Goal: Information Seeking & Learning: Compare options

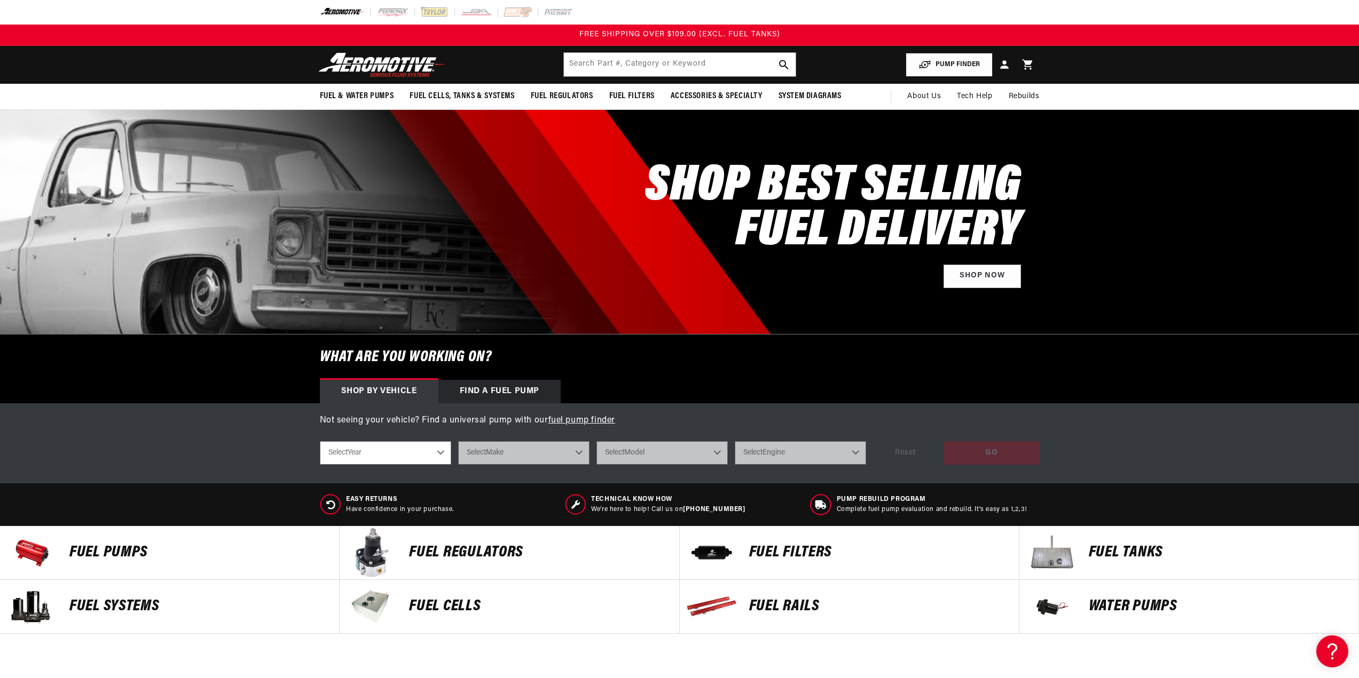
click at [954, 61] on button "PUMP FINDER" at bounding box center [948, 65] width 87 height 24
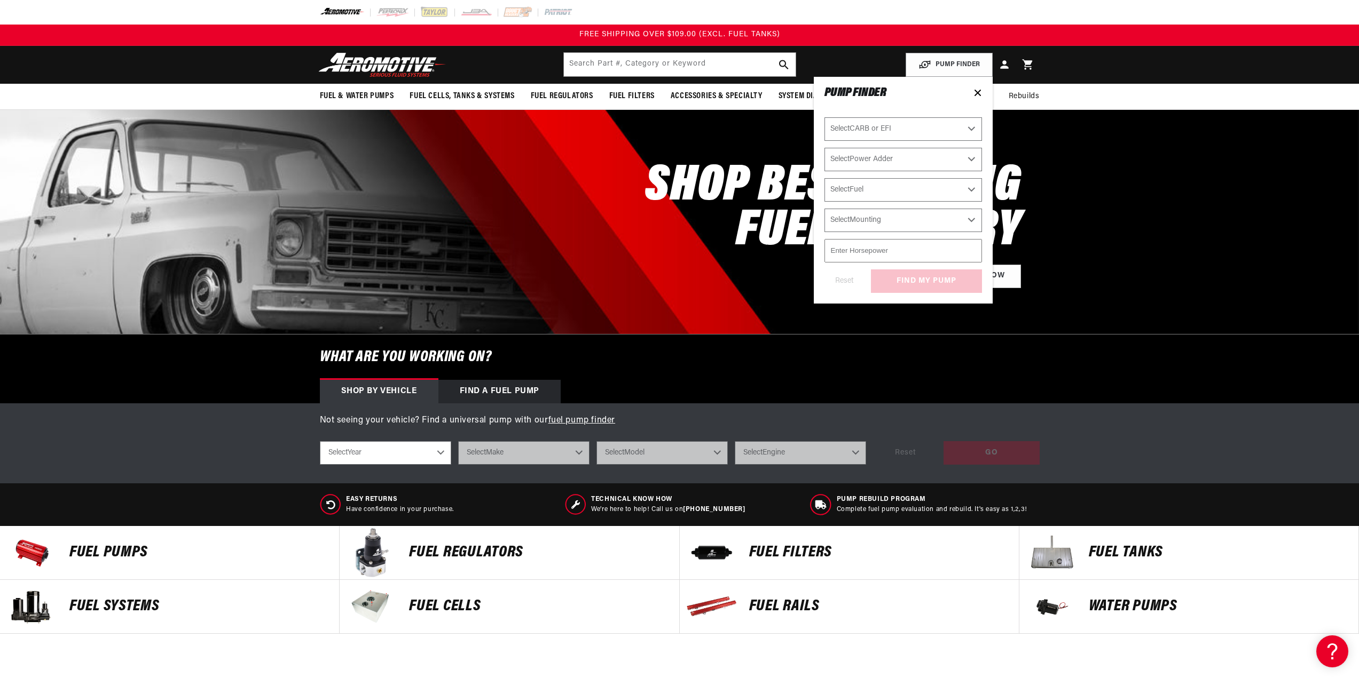
click at [952, 130] on select "Select CARB or EFI Carbureted Fuel Injected" at bounding box center [902, 128] width 157 height 23
select select "Fuel-Injected"
click at [824, 117] on select "Select CARB or EFI Carbureted Fuel Injected" at bounding box center [902, 128] width 157 height 23
select select "Fuel-Injected"
click at [910, 156] on select "Select Power Adder No - Naturally Aspirated Yes - Forced Induction" at bounding box center [902, 159] width 157 height 23
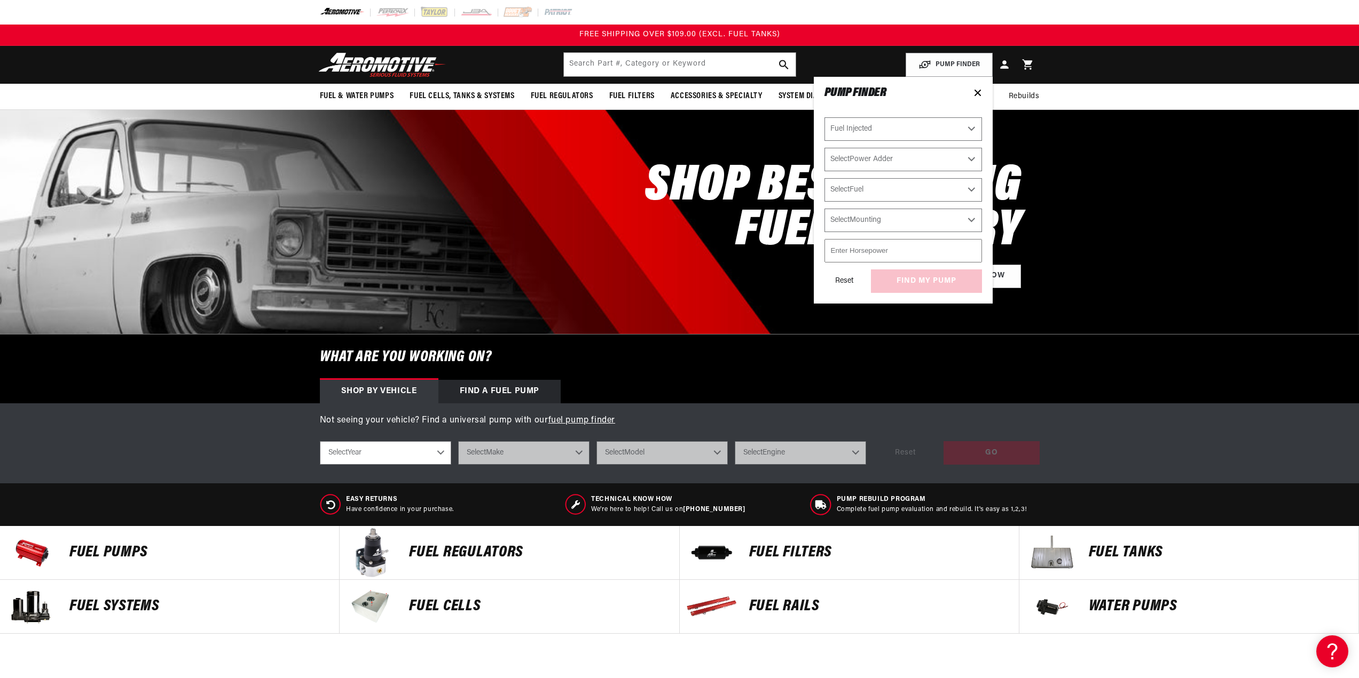
select select "Yes-Forced-Induction"
click at [824, 148] on select "Select Power Adder No - Naturally Aspirated Yes - Forced Induction" at bounding box center [902, 159] width 157 height 23
select select "Yes-Forced-Induction"
click at [901, 189] on select "Select Fuel E85 Gas" at bounding box center [902, 189] width 157 height 23
select select "E85"
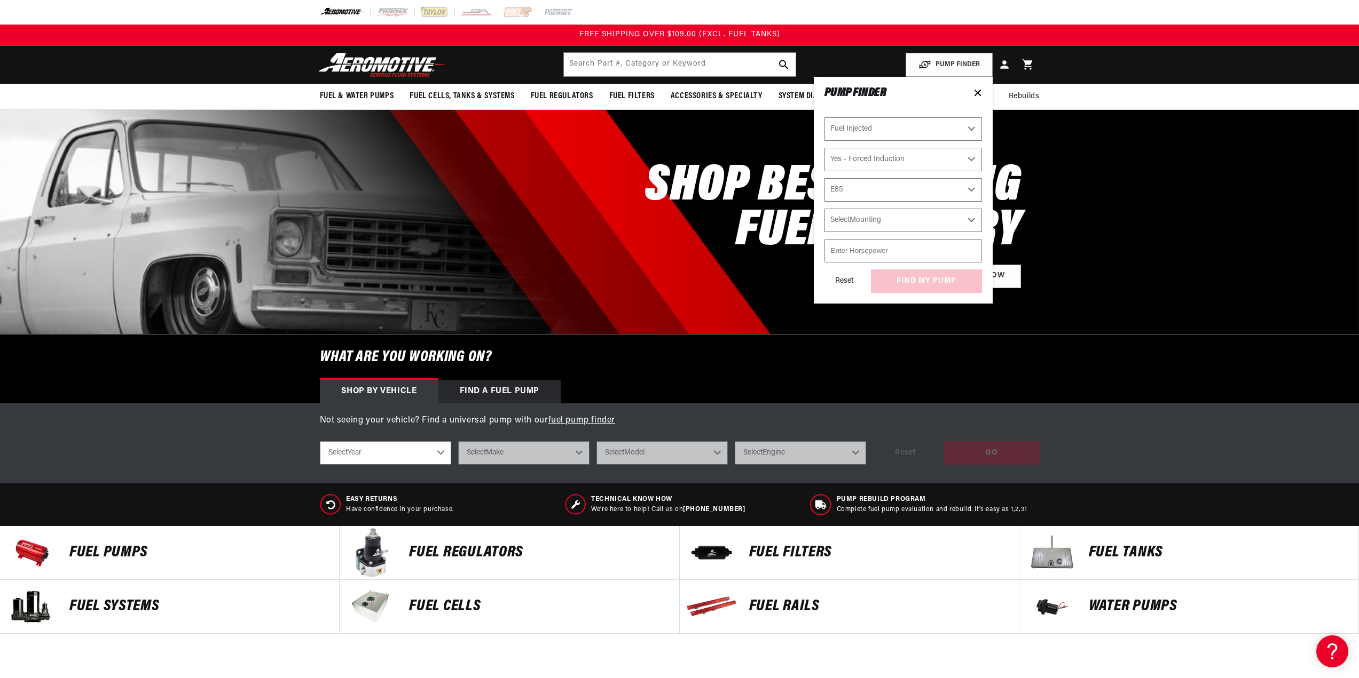
click at [824, 178] on select "Select Fuel E85 Gas" at bounding box center [902, 189] width 157 height 23
select select "E85"
click at [884, 222] on select "Select Mounting External In-Tank" at bounding box center [902, 220] width 157 height 23
select select "External"
click at [824, 209] on select "Select Mounting External In-Tank" at bounding box center [902, 220] width 157 height 23
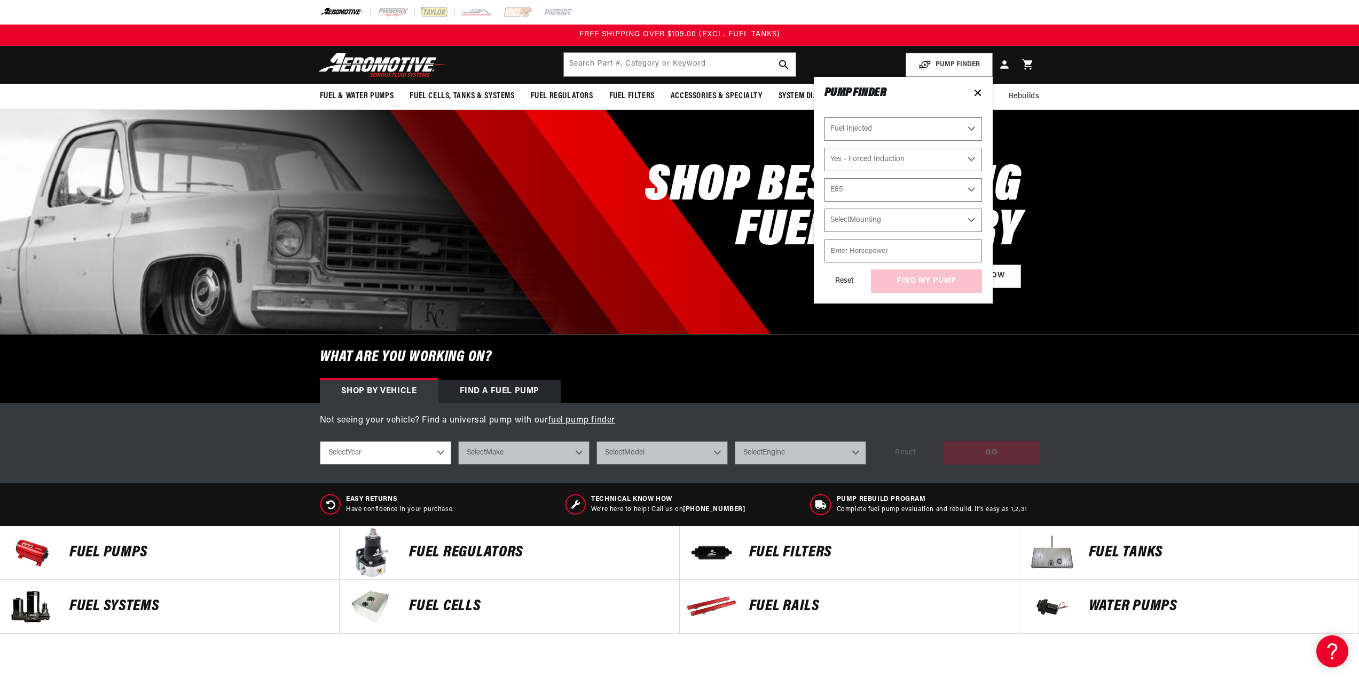
select select "External"
click at [891, 249] on input "number" at bounding box center [902, 250] width 157 height 23
type input "1500"
click at [911, 281] on div "Reset find my pump" at bounding box center [902, 281] width 157 height 23
click at [911, 281] on button "find my pump" at bounding box center [926, 282] width 111 height 24
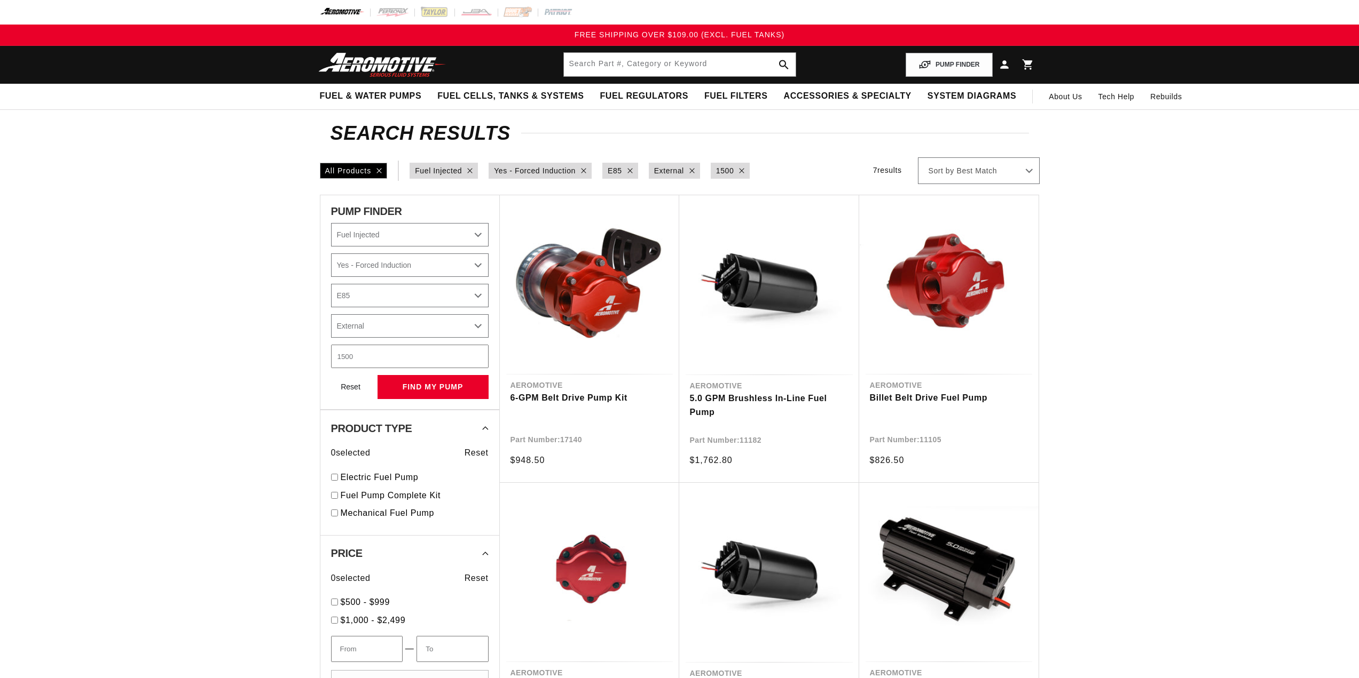
select select "Fuel-Injected"
select select "Yes-Forced-Induction"
select select "E85"
select select "External"
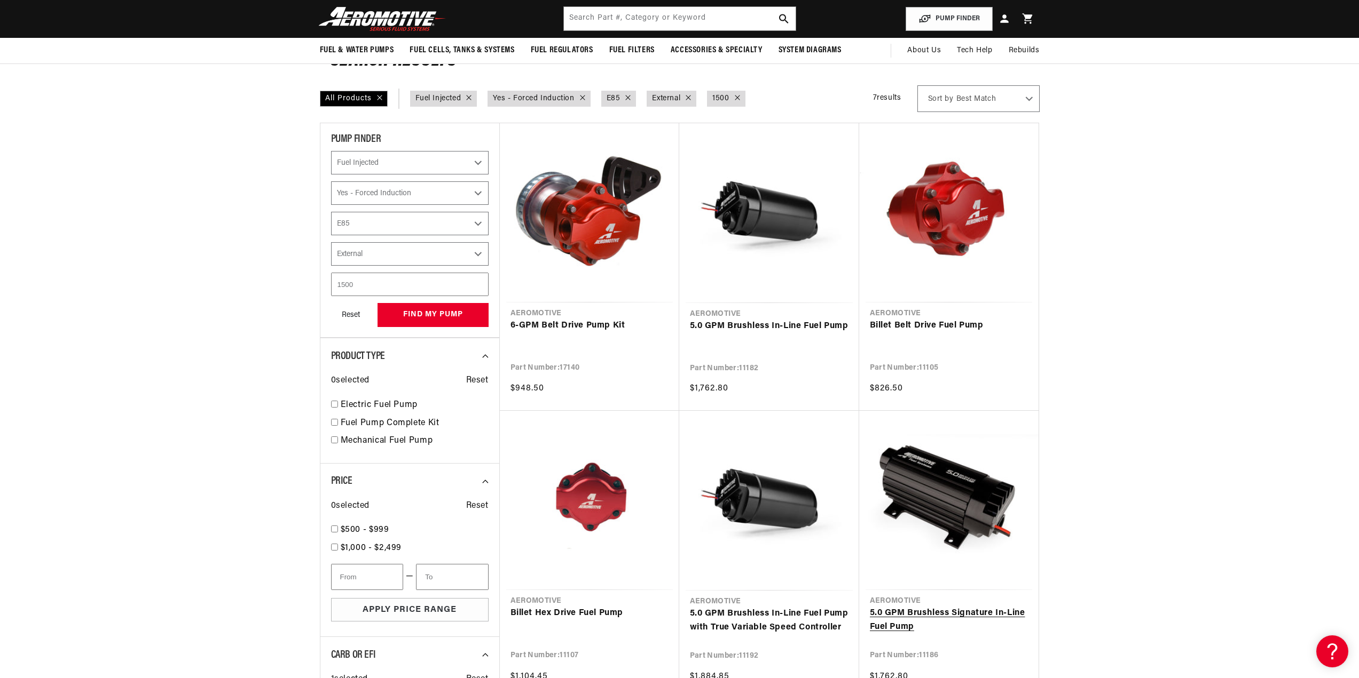
scroll to position [53, 0]
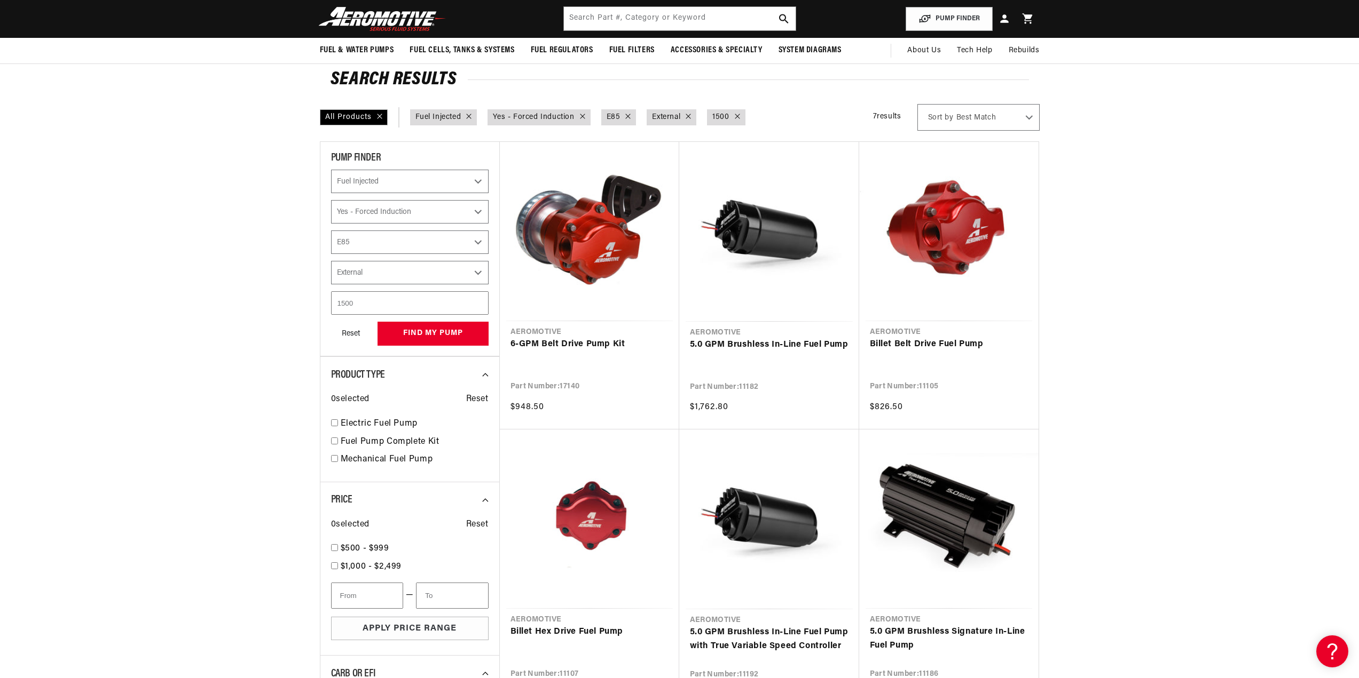
click at [226, 257] on section "Search Results All Products CARB or EFI : Fuel Injected Power Adder : Yes - For…" at bounding box center [679, 569] width 1359 height 1025
click at [619, 338] on link "6-GPM Belt Drive Pump Kit" at bounding box center [589, 345] width 158 height 14
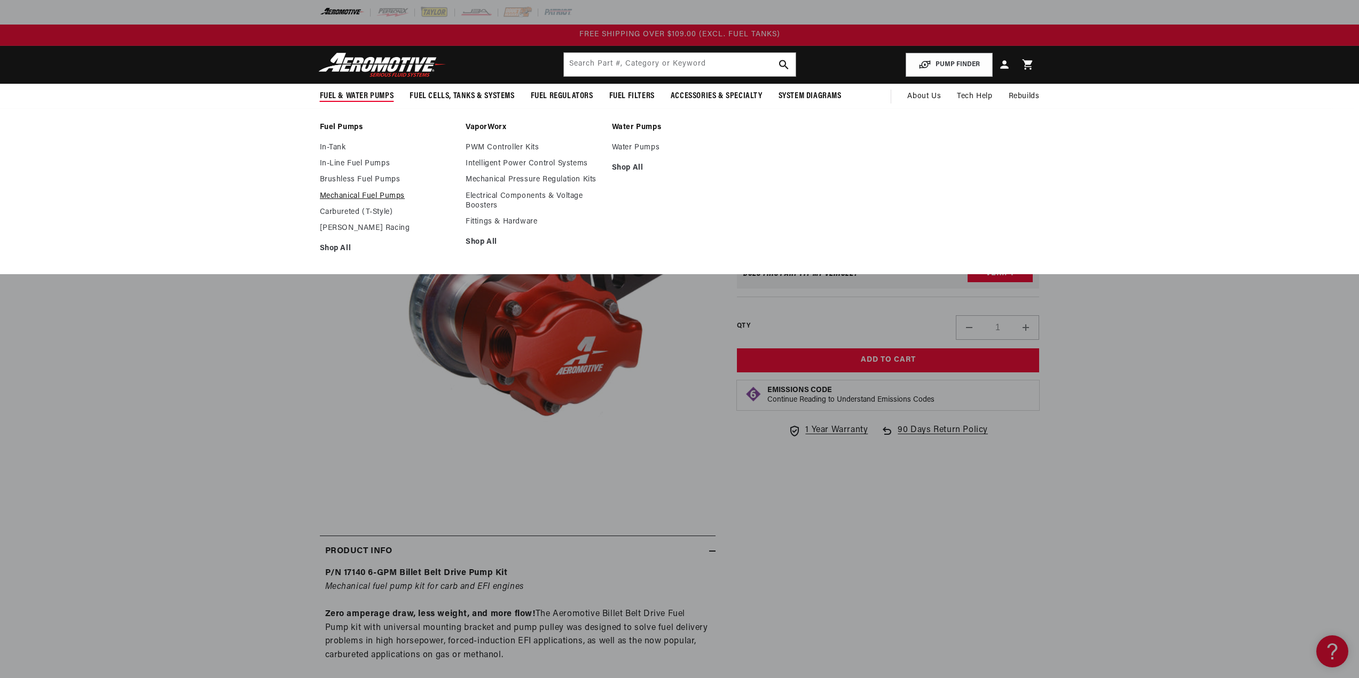
click at [395, 194] on link "Mechanical Fuel Pumps" at bounding box center [388, 197] width 136 height 10
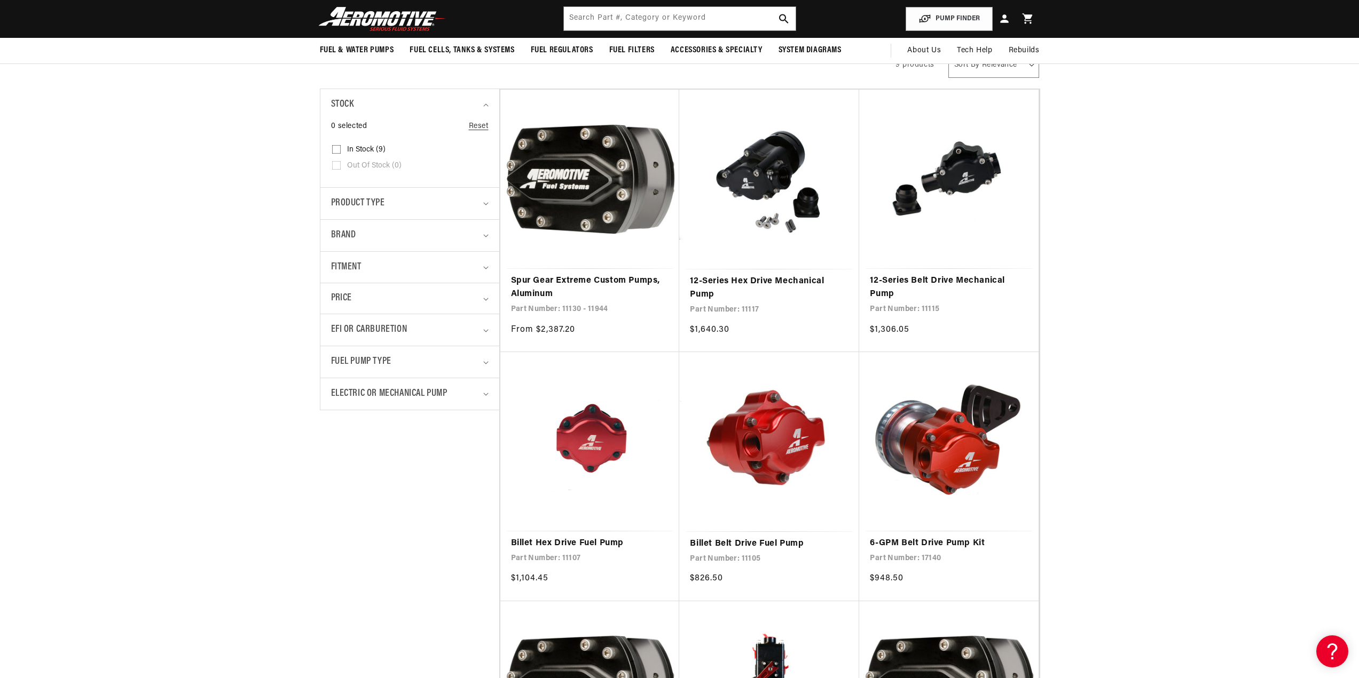
scroll to position [160, 0]
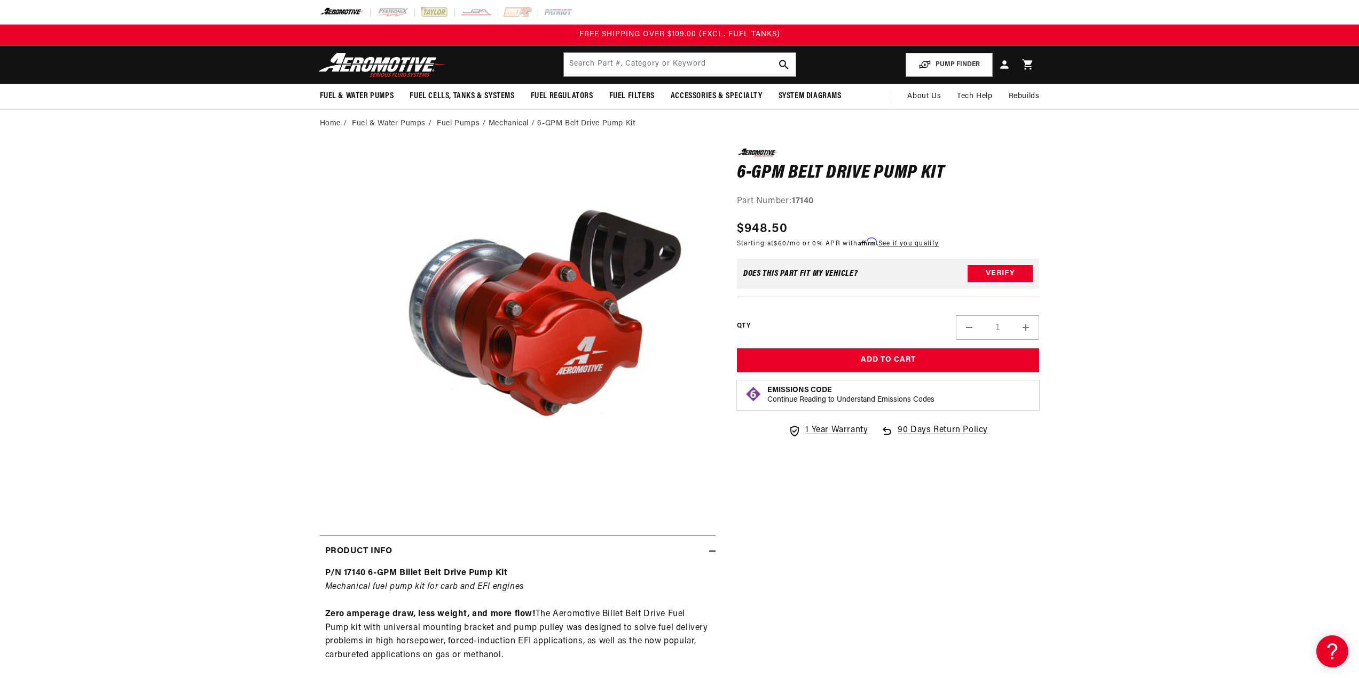
drag, startPoint x: 1005, startPoint y: 65, endPoint x: 1307, endPoint y: 301, distance: 383.3
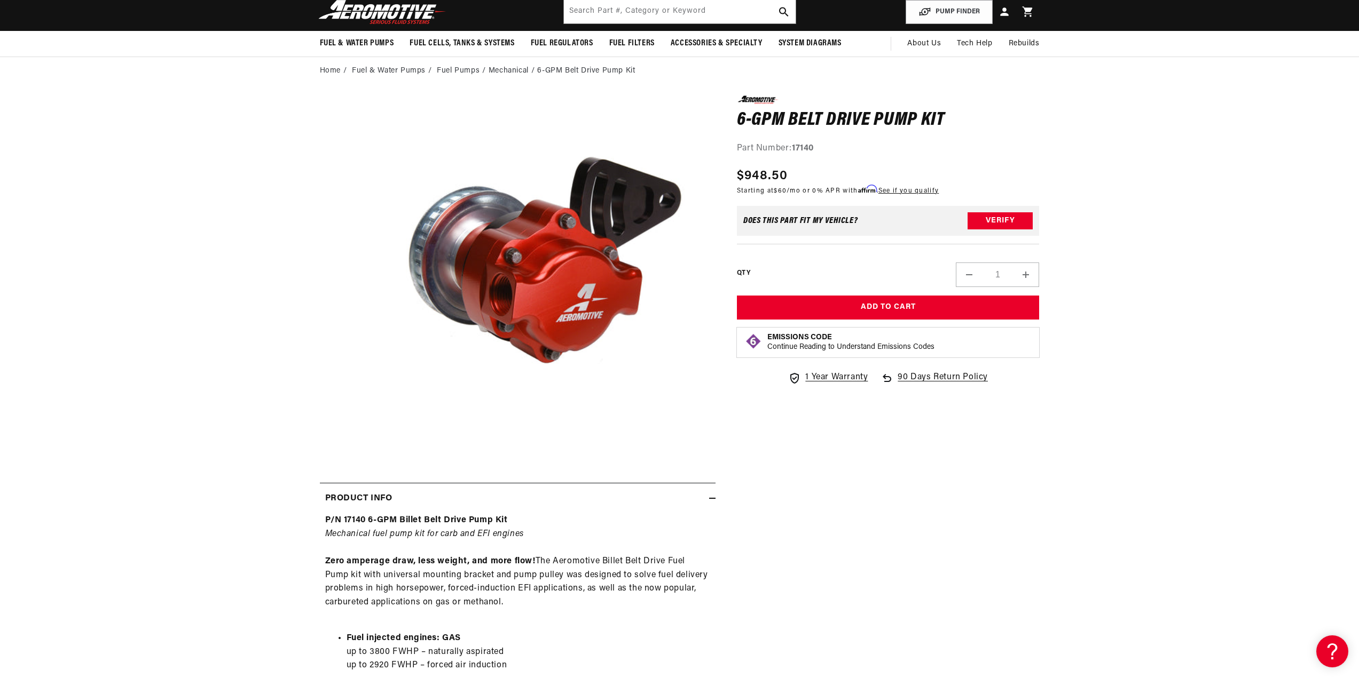
scroll to position [53, 0]
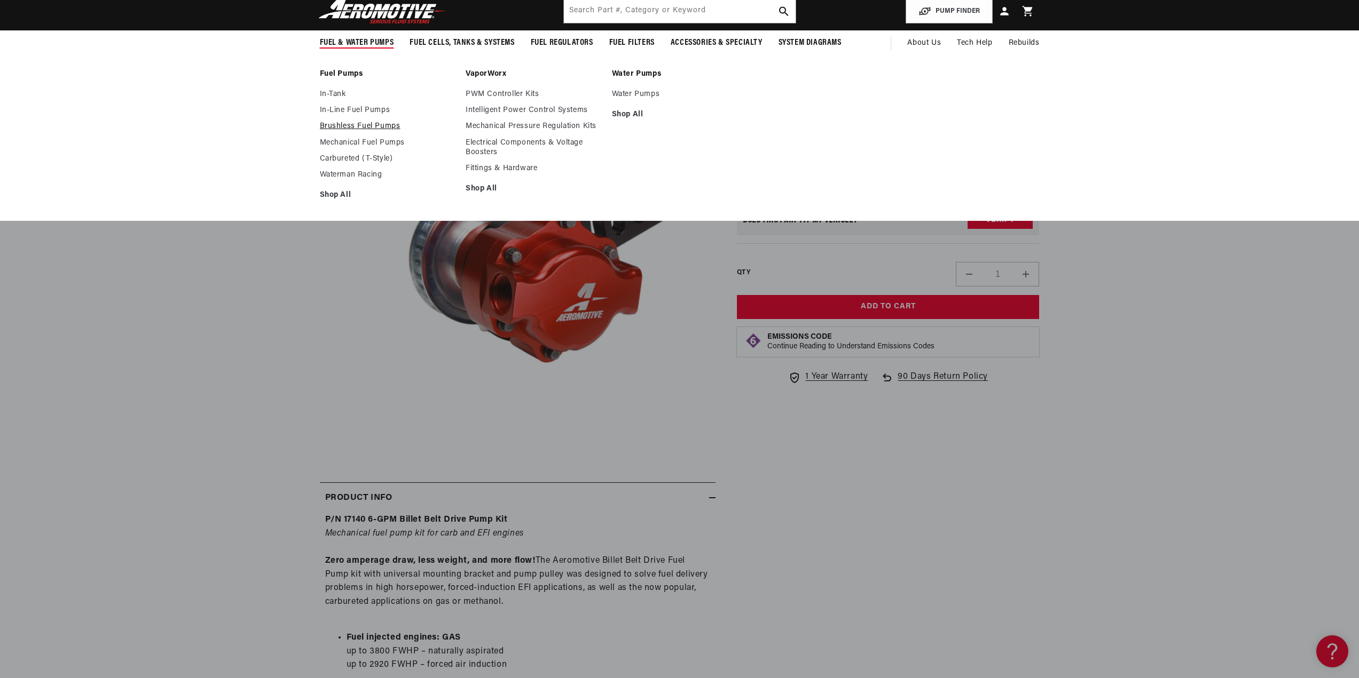
click at [345, 126] on link "Brushless Fuel Pumps" at bounding box center [388, 127] width 136 height 10
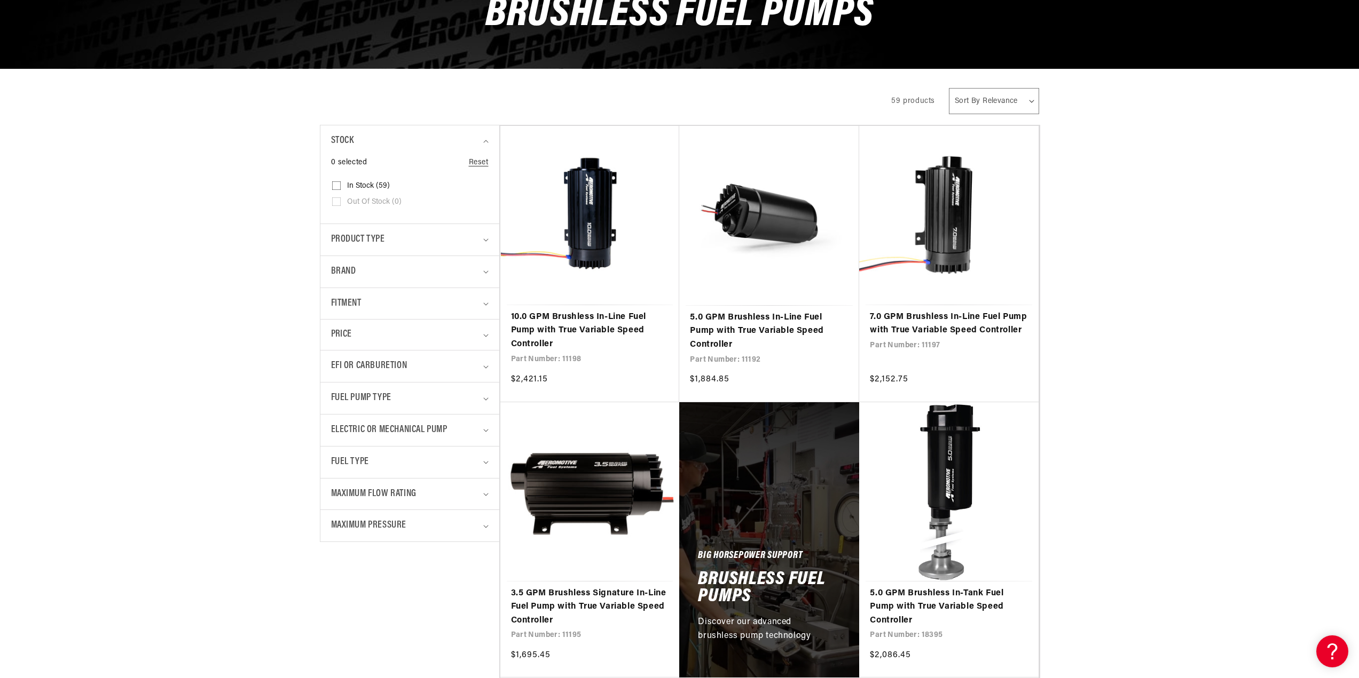
scroll to position [267, 0]
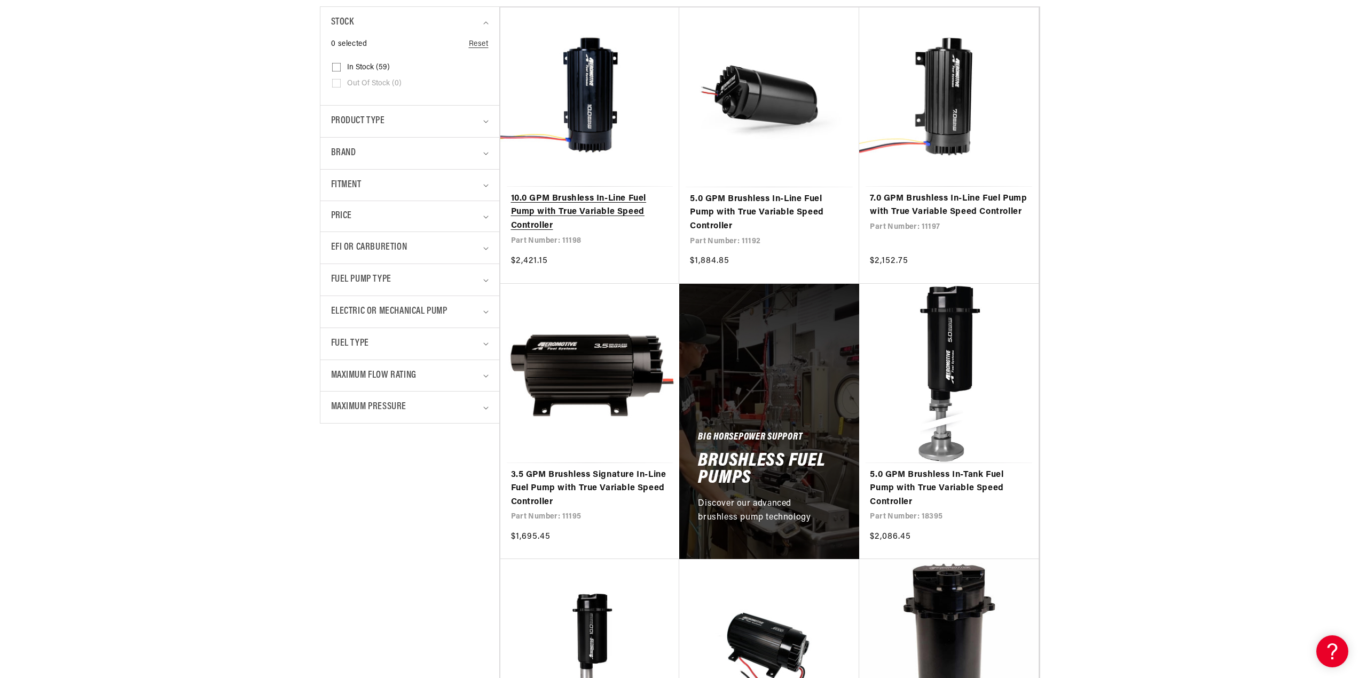
click at [606, 197] on link "10.0 GPM Brushless In-Line Fuel Pump with True Variable Speed Controller" at bounding box center [590, 212] width 158 height 41
click at [909, 205] on link "7.0 GPM Brushless In-Line Fuel Pump with True Variable Speed Controller" at bounding box center [949, 205] width 158 height 27
click at [960, 219] on link "7.0 GPM Brushless In-Line Fuel Pump with True Variable Speed Controller" at bounding box center [949, 205] width 158 height 27
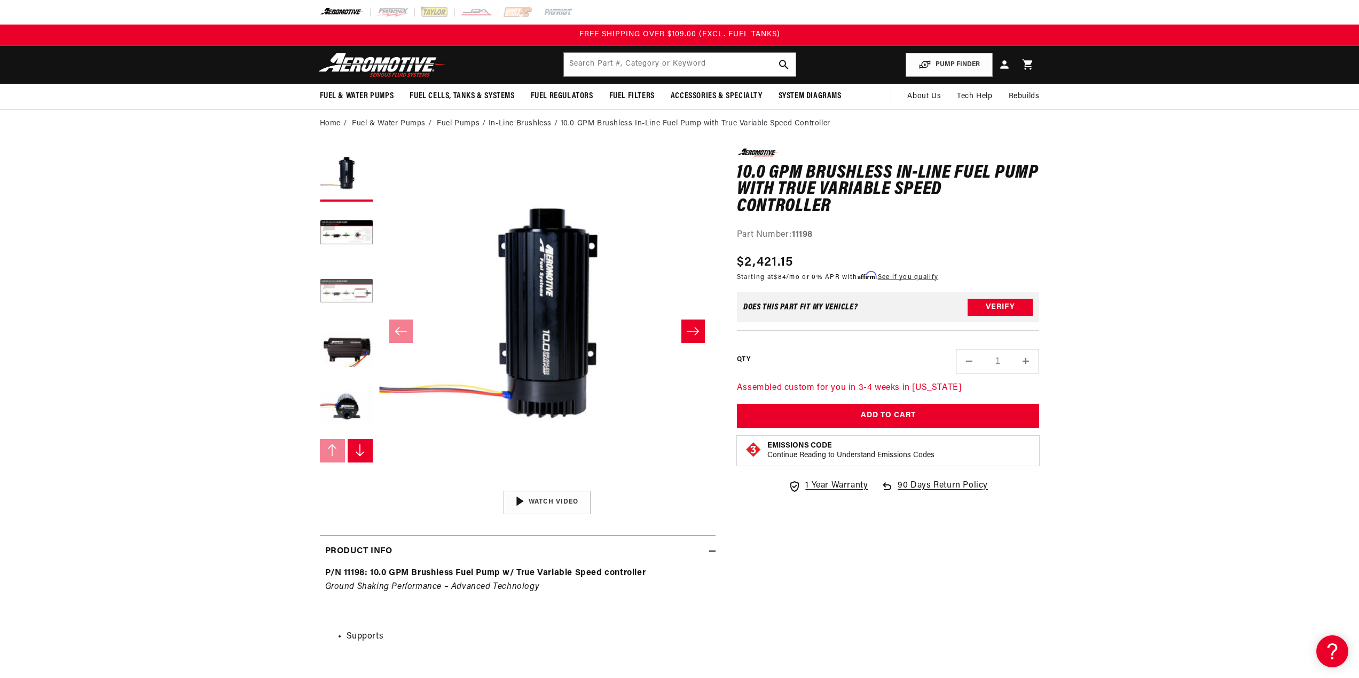
click at [360, 288] on button "Load image 3 in gallery view" at bounding box center [346, 292] width 53 height 53
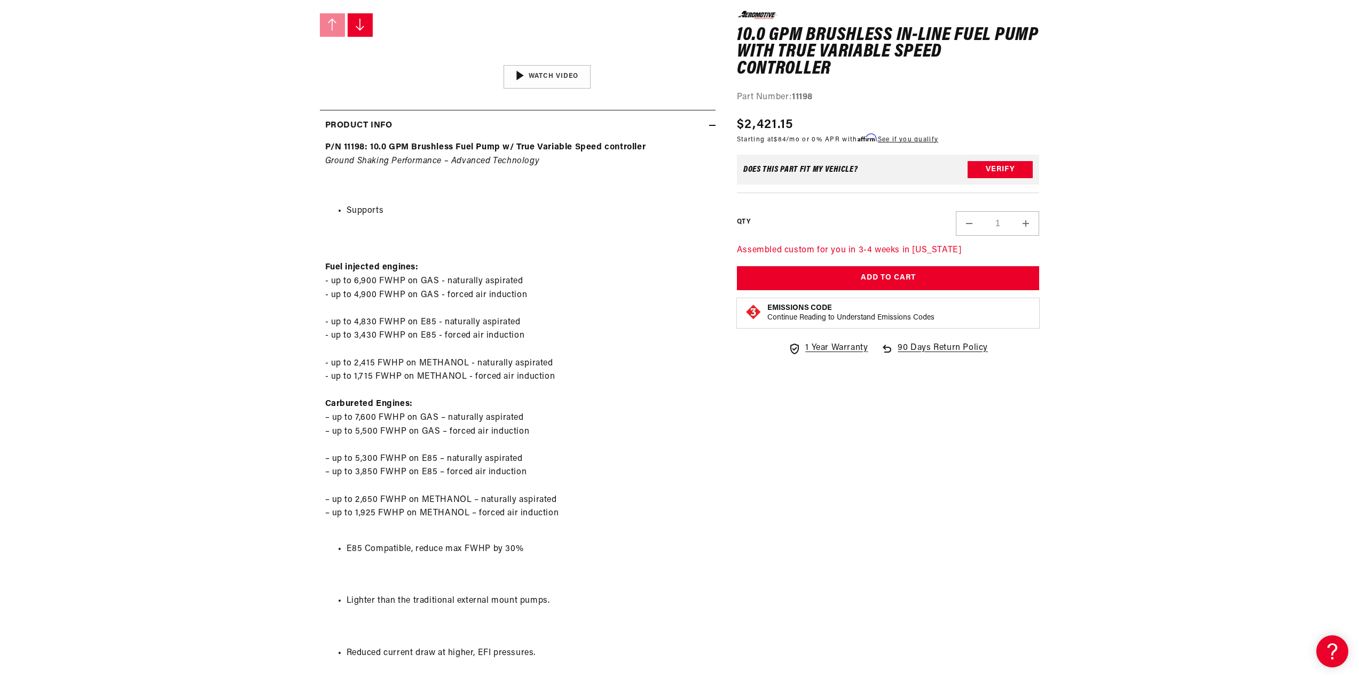
scroll to position [427, 0]
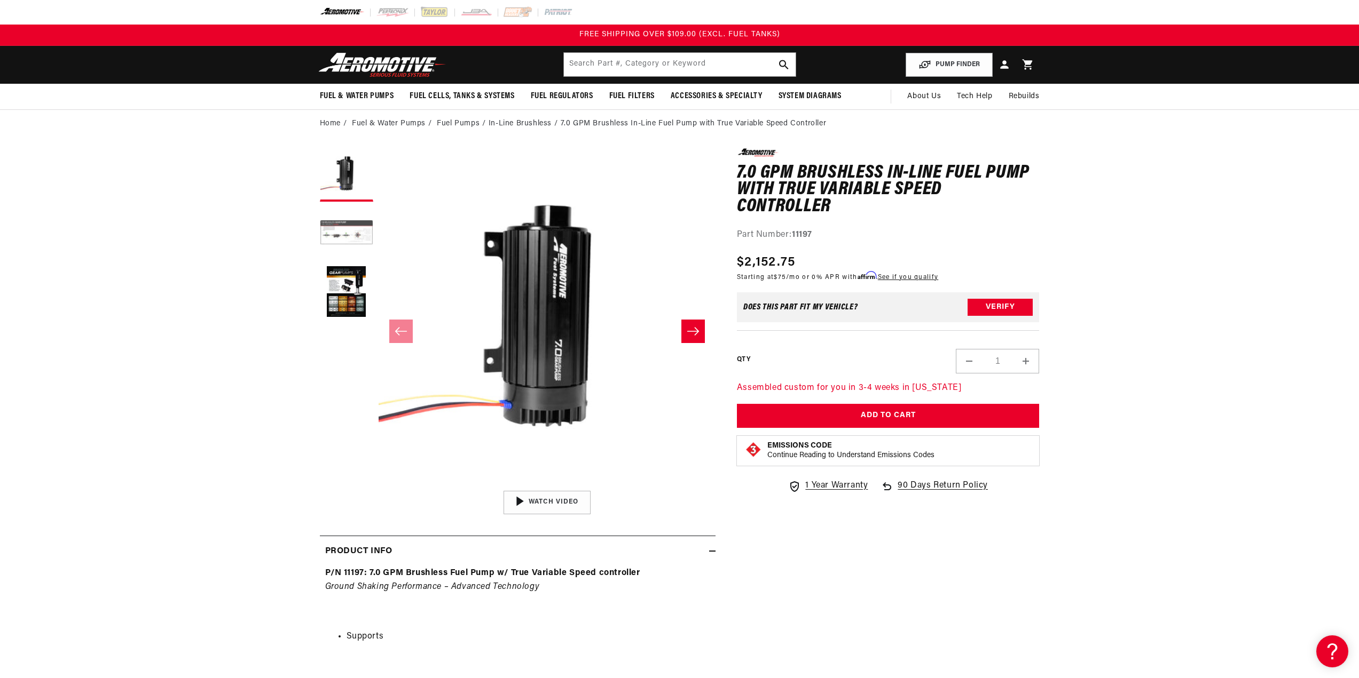
click at [329, 228] on button "Load image 2 in gallery view" at bounding box center [346, 233] width 53 height 53
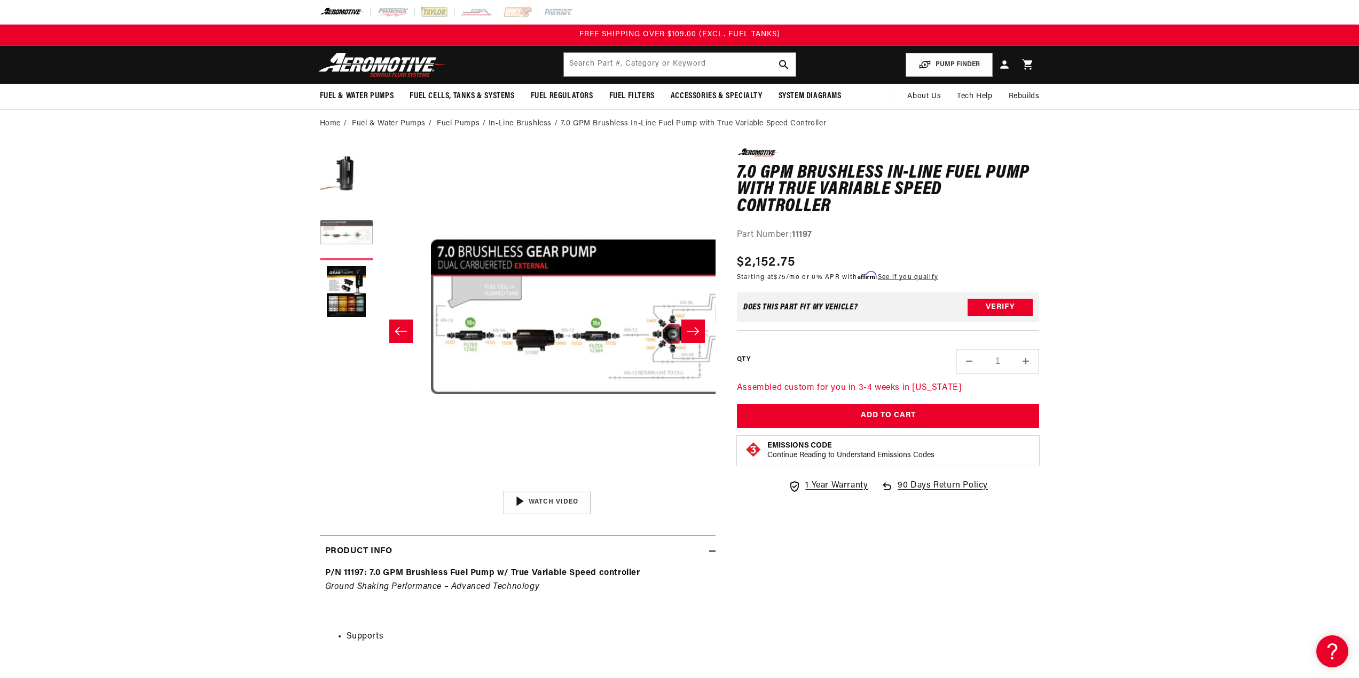
scroll to position [0, 337]
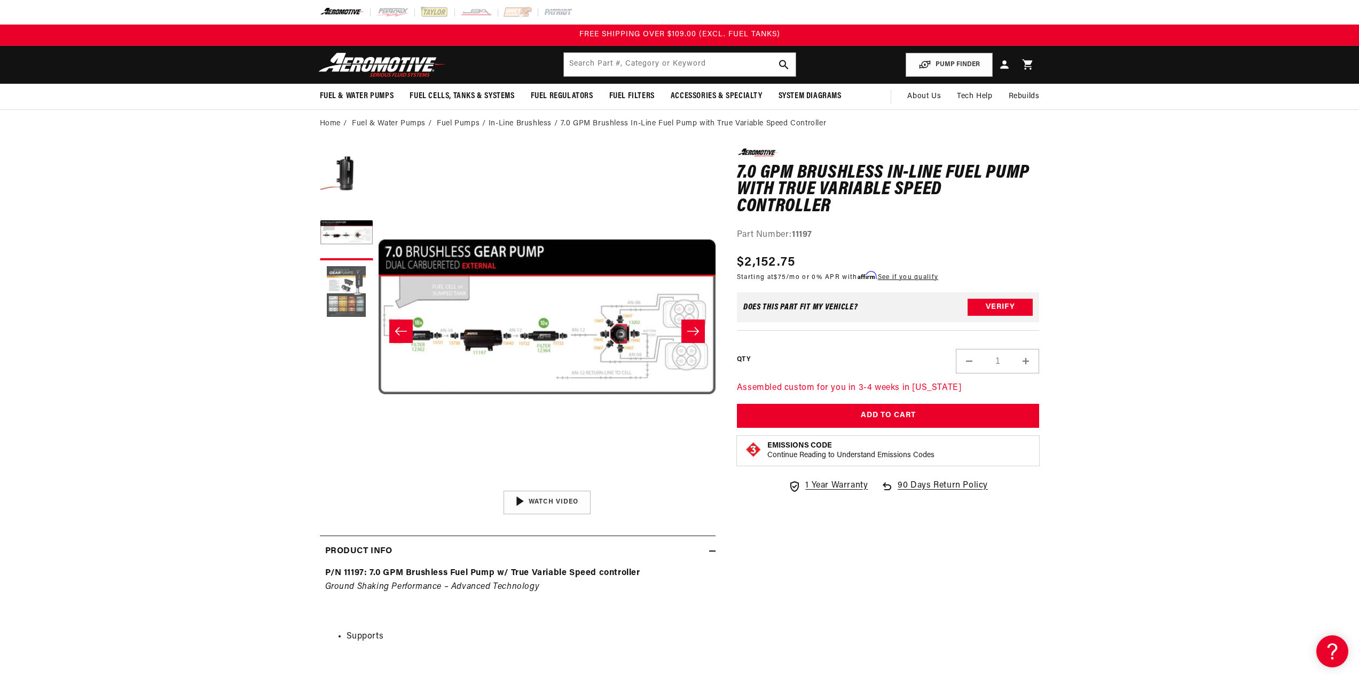
click at [342, 290] on button "Load image 3 in gallery view" at bounding box center [346, 292] width 53 height 53
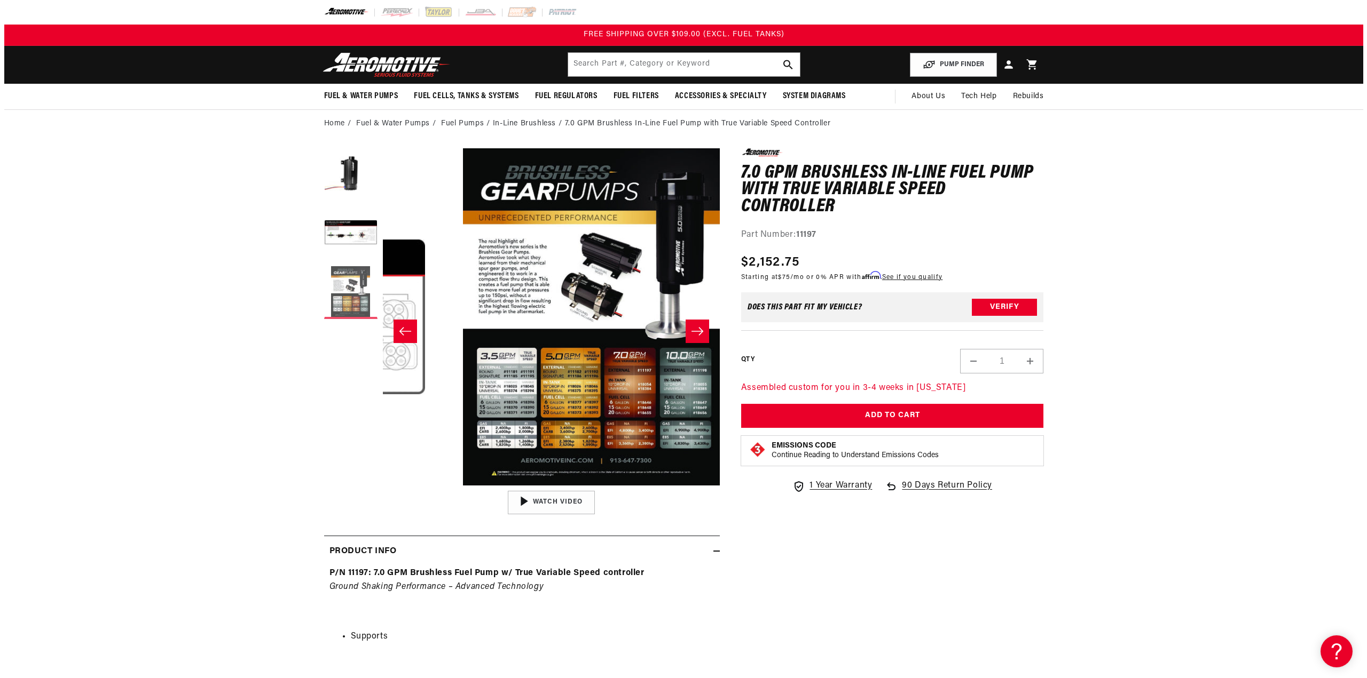
scroll to position [0, 674]
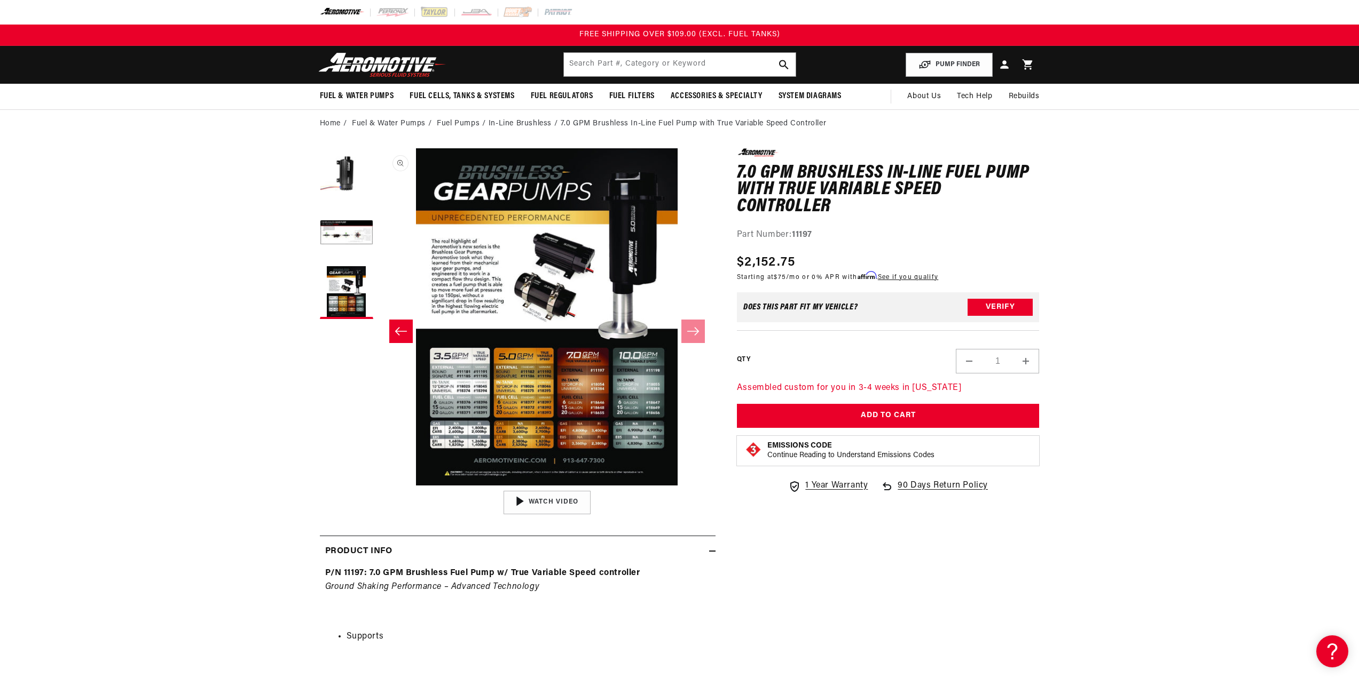
click at [378, 486] on button "Open media 3 in modal" at bounding box center [378, 486] width 0 height 0
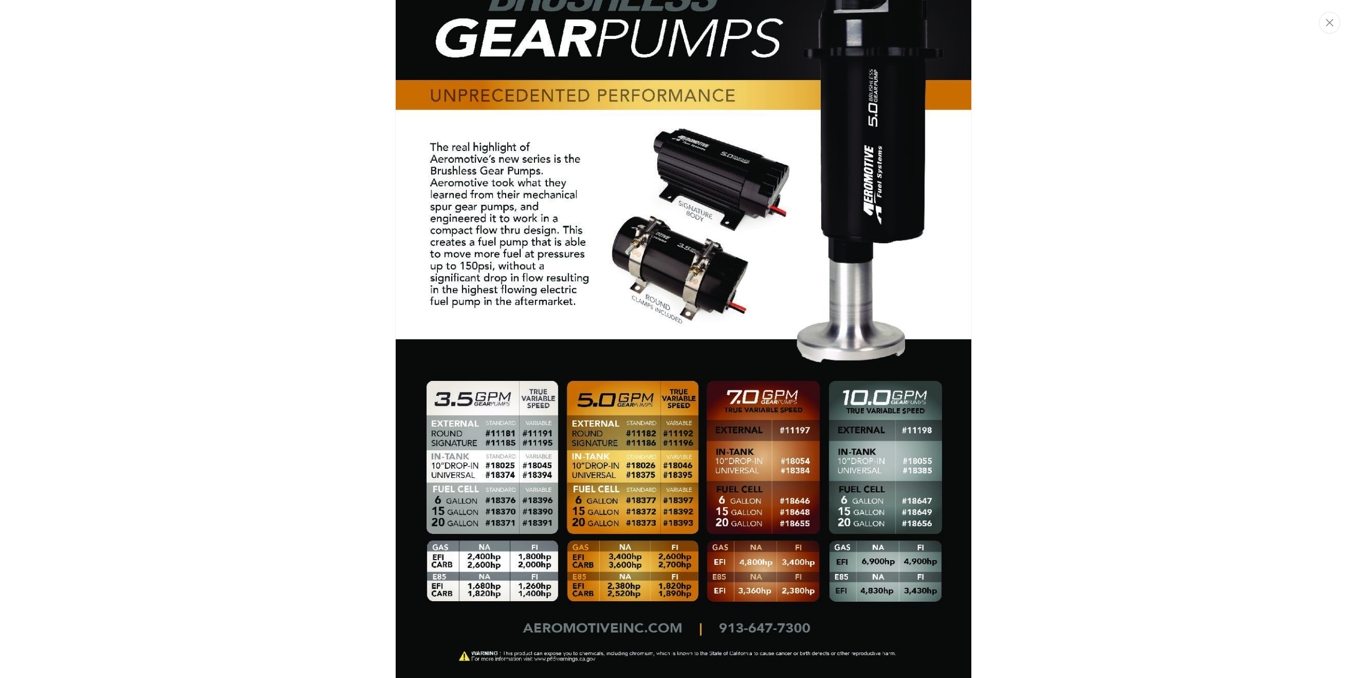
scroll to position [748, 0]
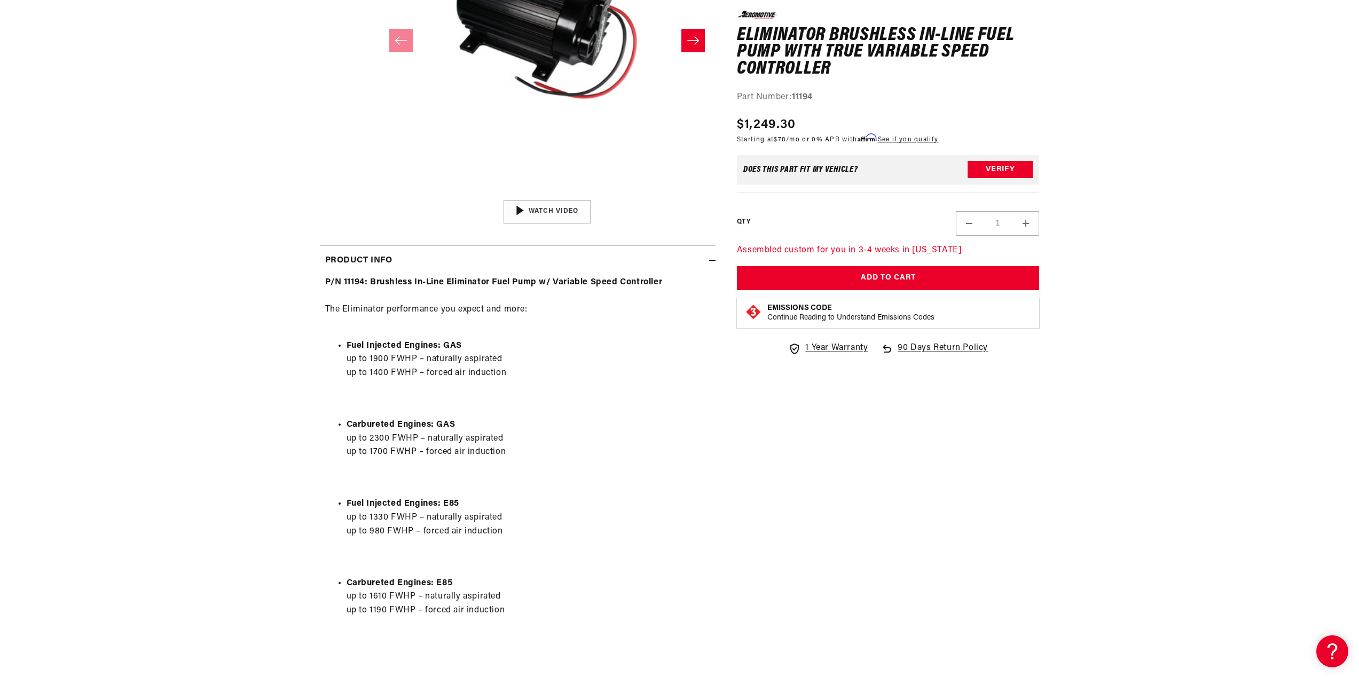
scroll to position [374, 0]
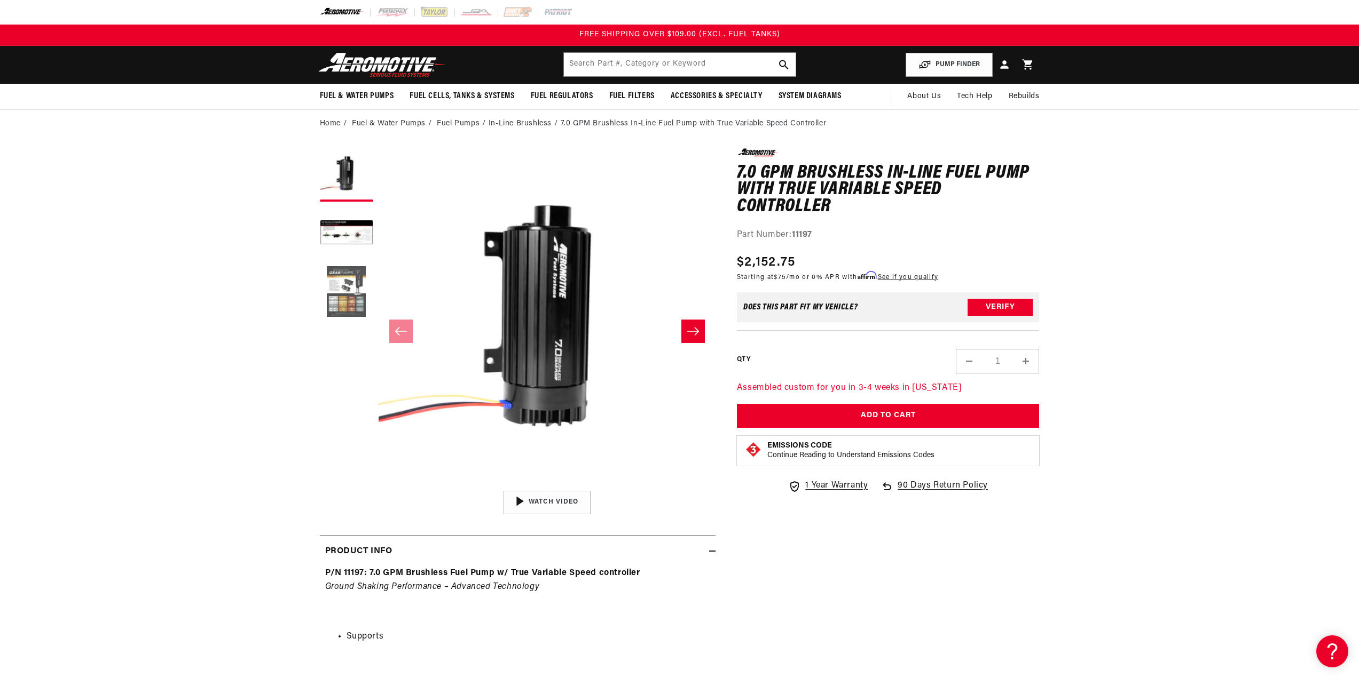
click at [337, 277] on button "Load image 3 in gallery view" at bounding box center [346, 292] width 53 height 53
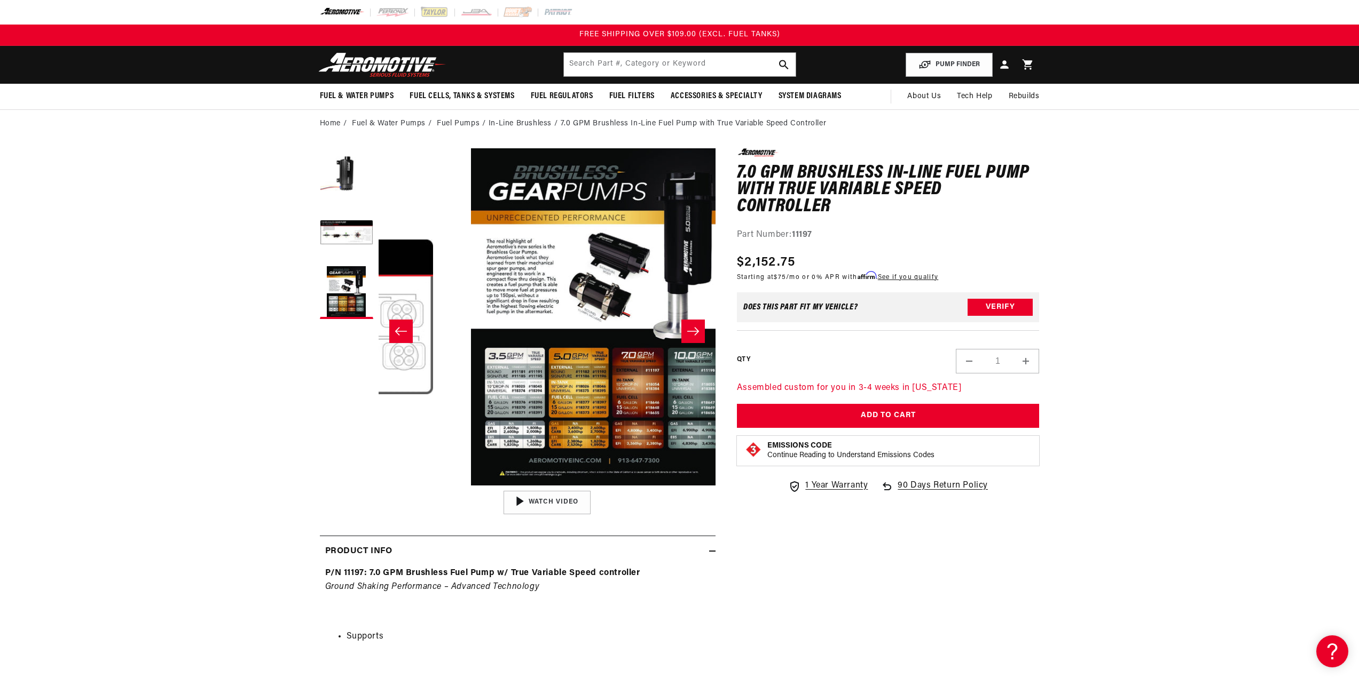
scroll to position [0, 674]
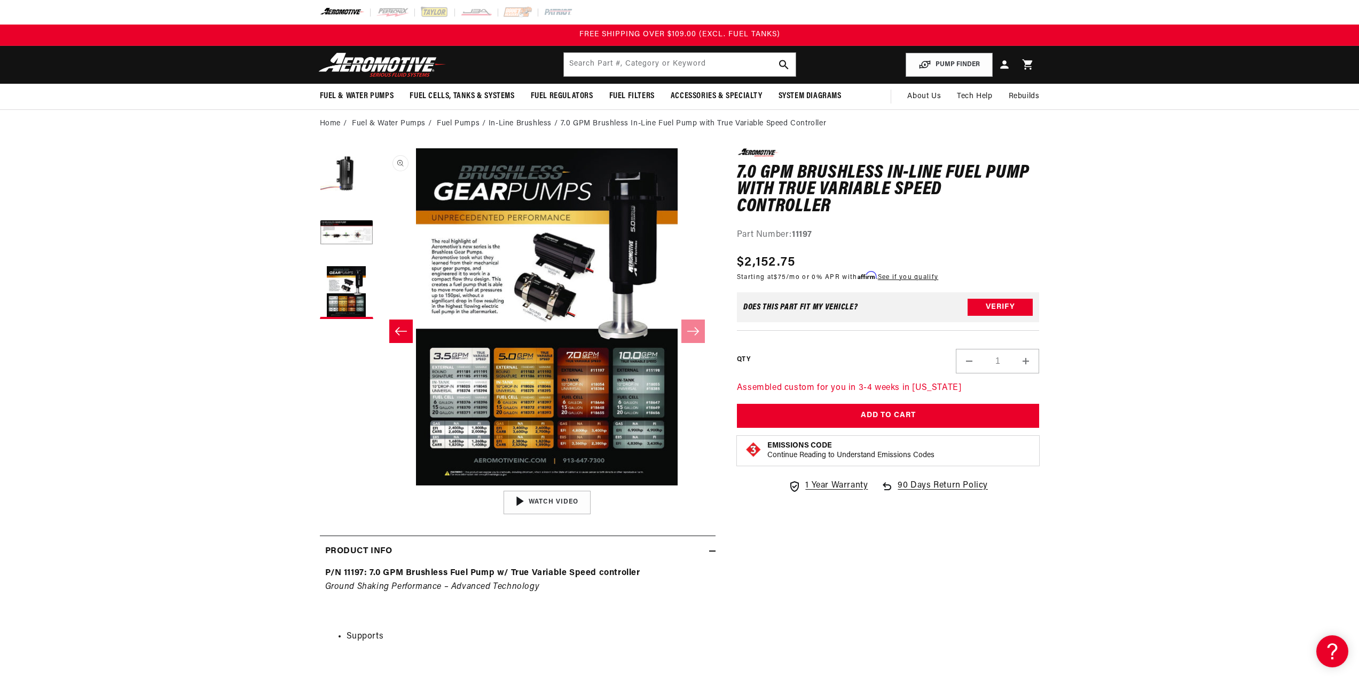
click at [378, 486] on button "Open media 3 in modal" at bounding box center [378, 486] width 0 height 0
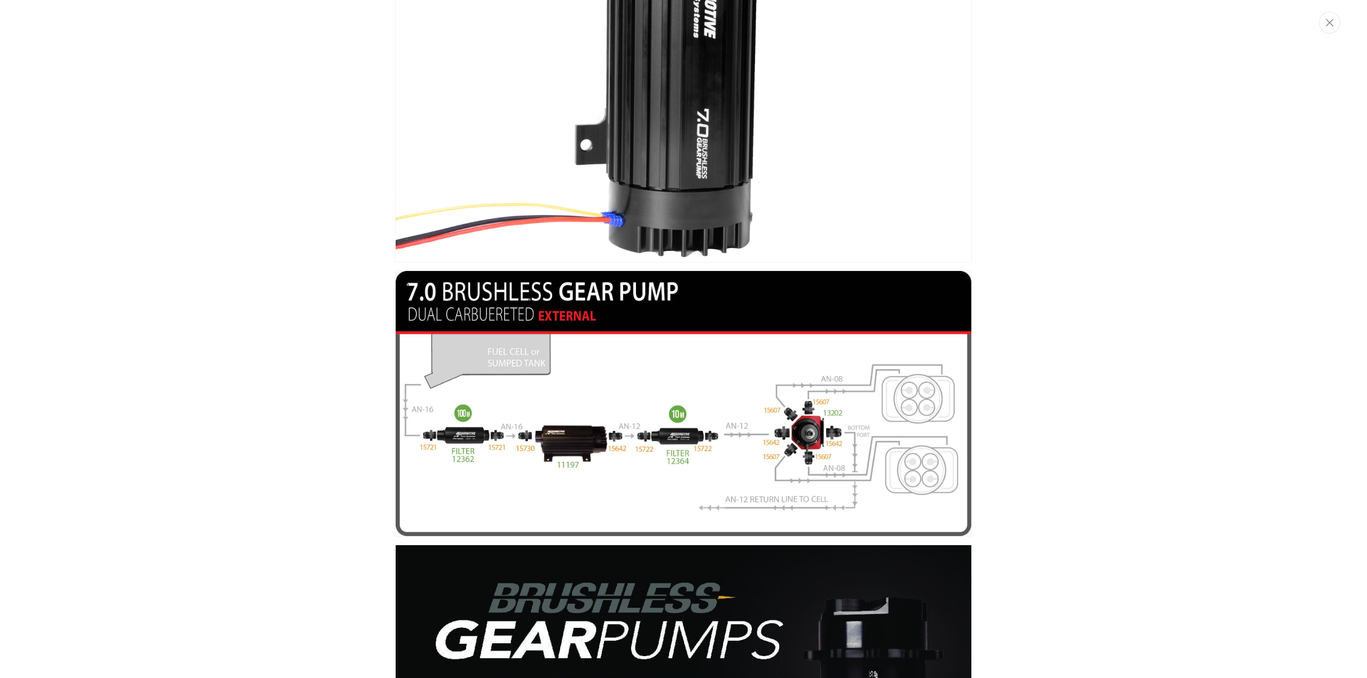
scroll to position [0, 0]
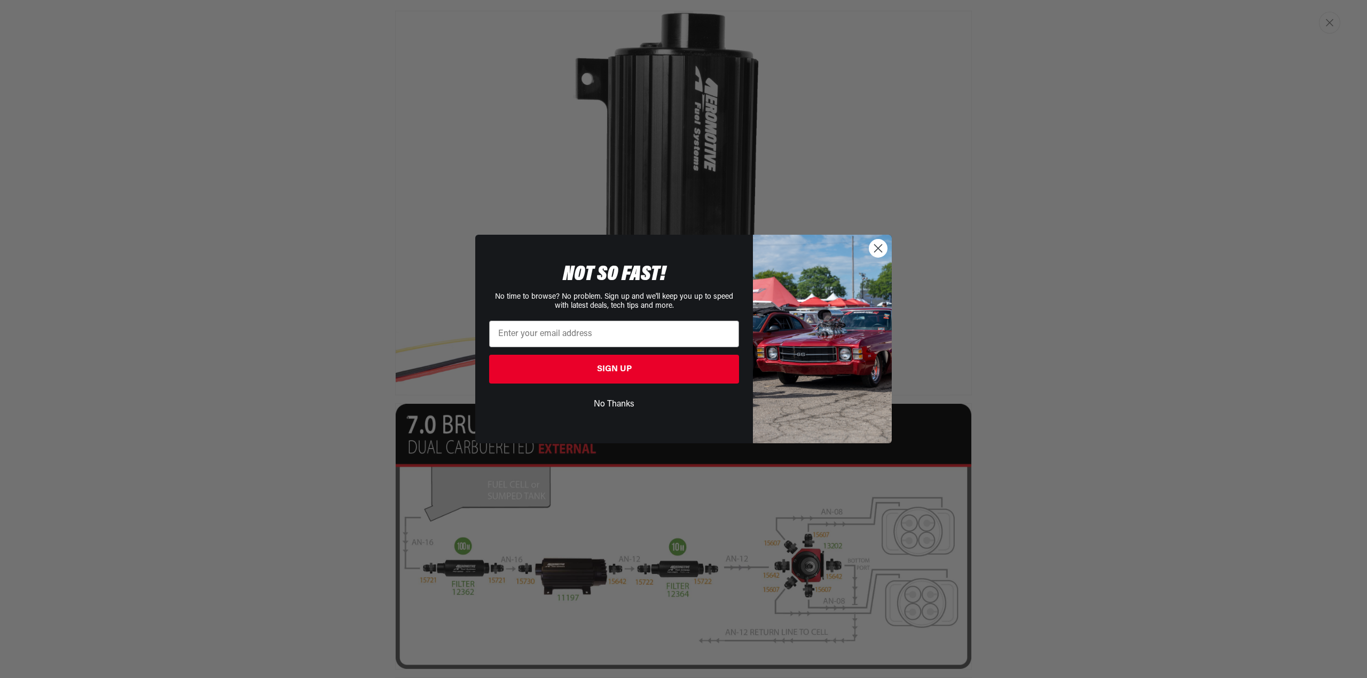
click at [876, 257] on circle "Close dialog" at bounding box center [878, 249] width 18 height 18
